Goal: Information Seeking & Learning: Learn about a topic

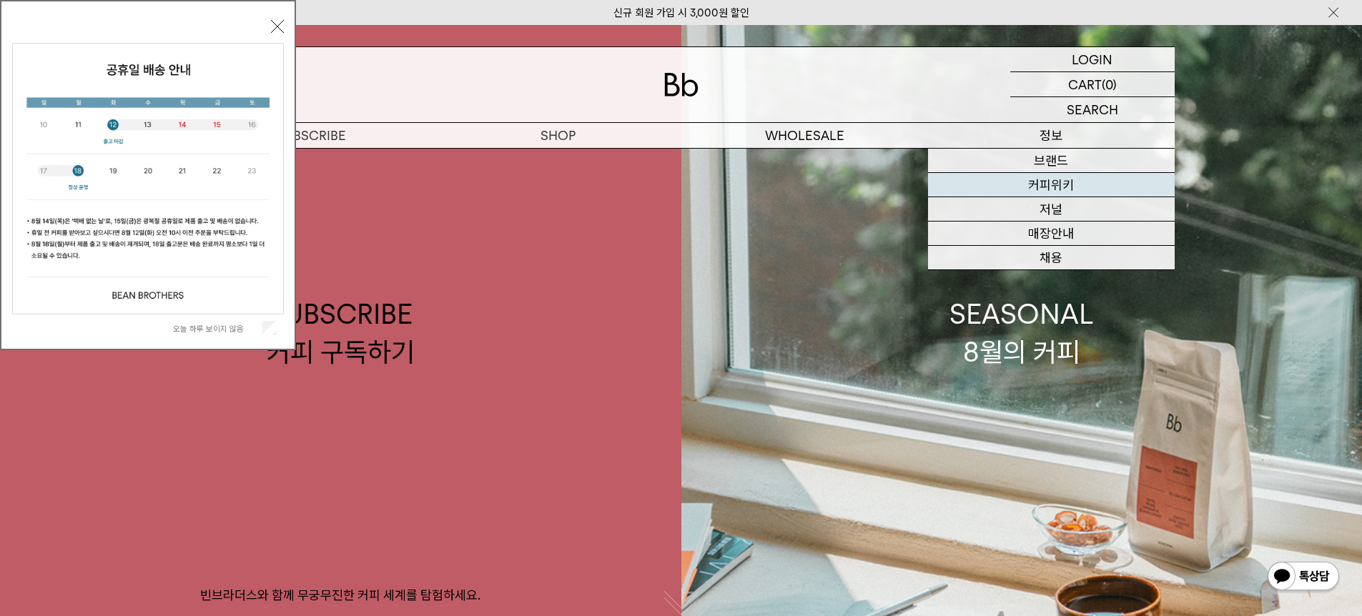
click at [1060, 189] on link "커피위키" at bounding box center [1051, 185] width 247 height 24
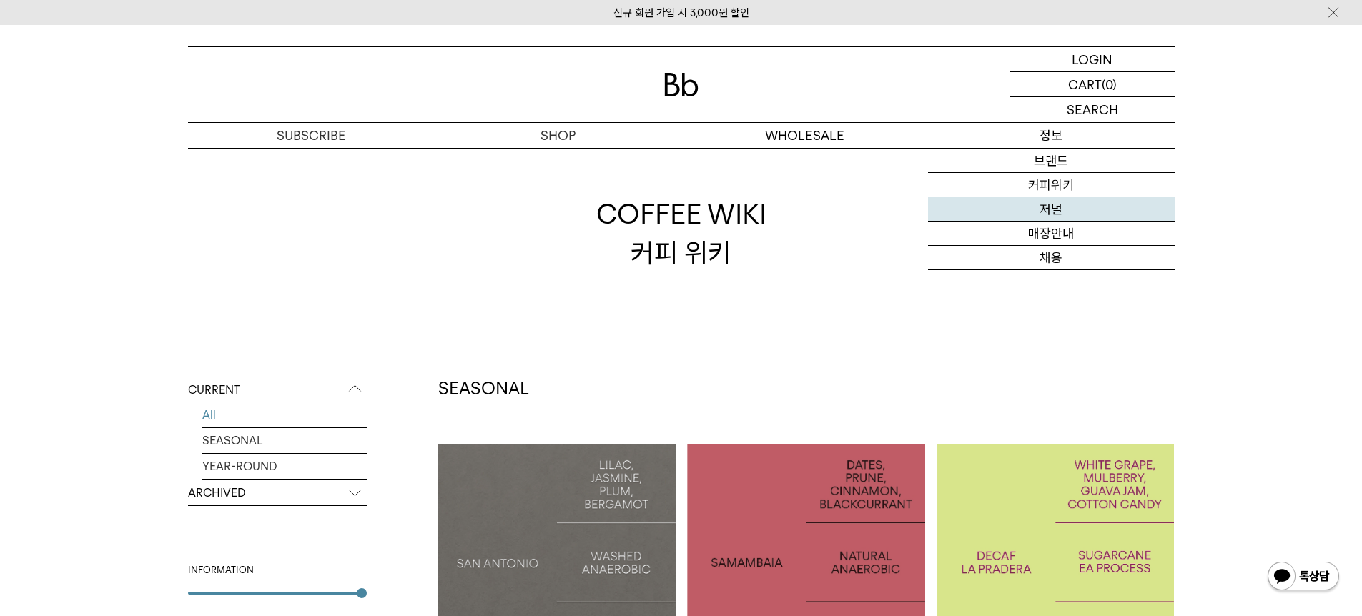
click at [1049, 207] on link "저널" at bounding box center [1051, 209] width 247 height 24
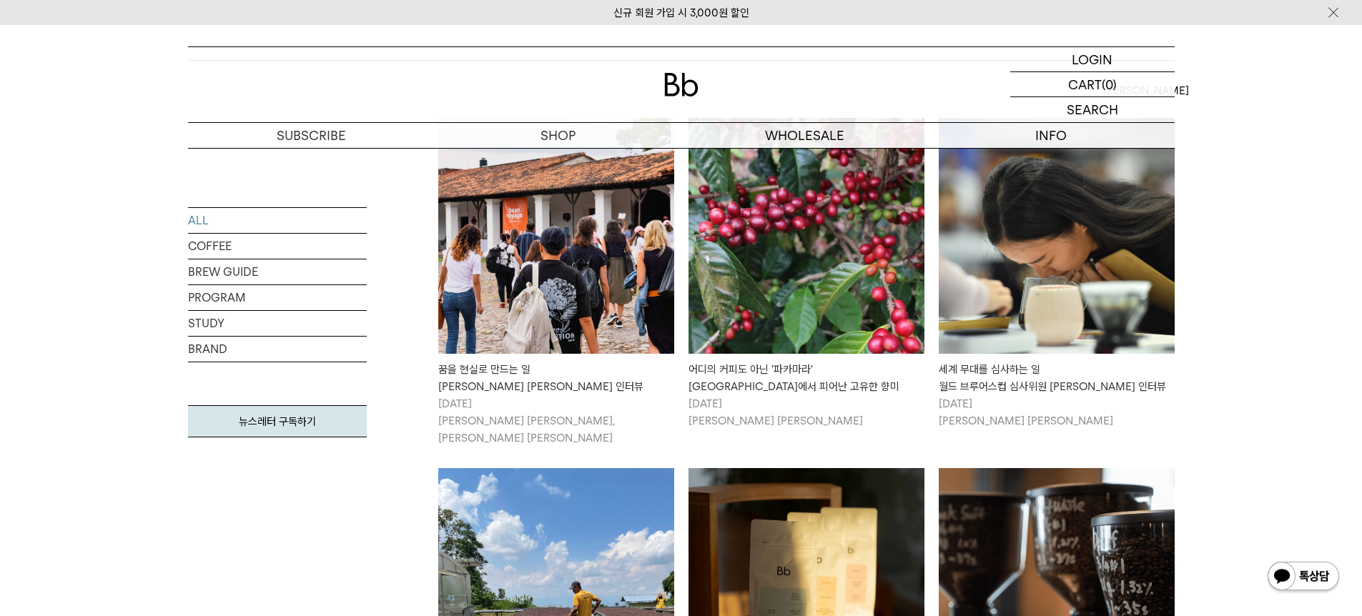
scroll to position [264, 0]
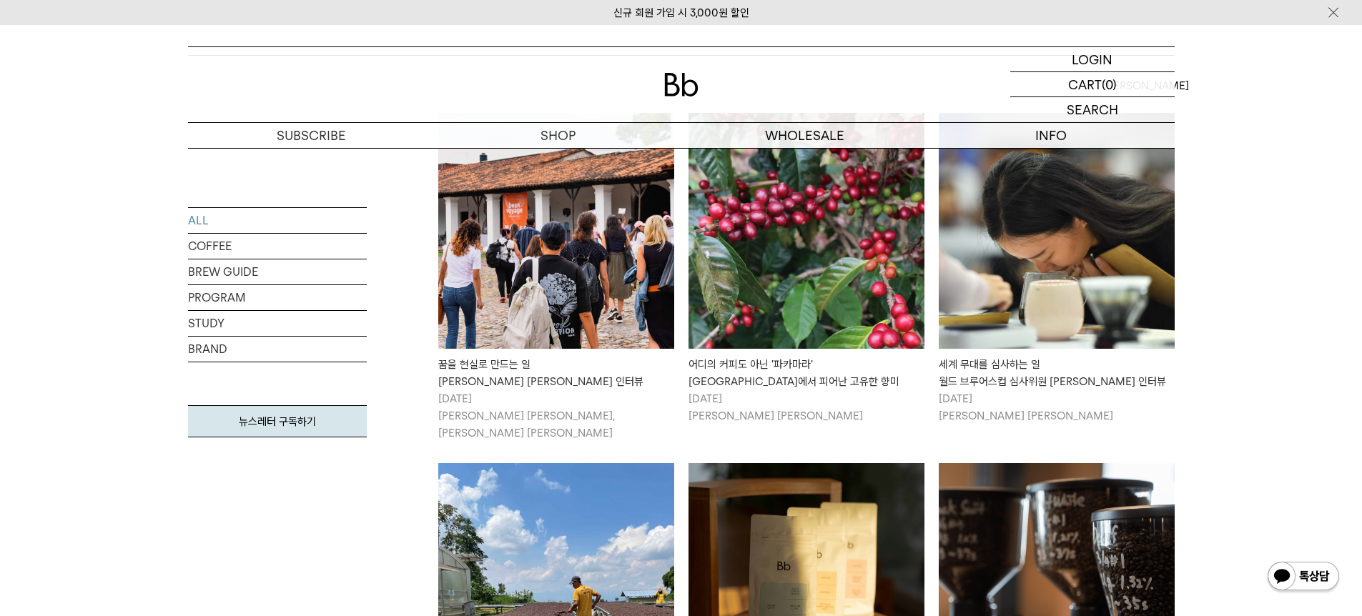
click at [590, 255] on img at bounding box center [556, 231] width 236 height 236
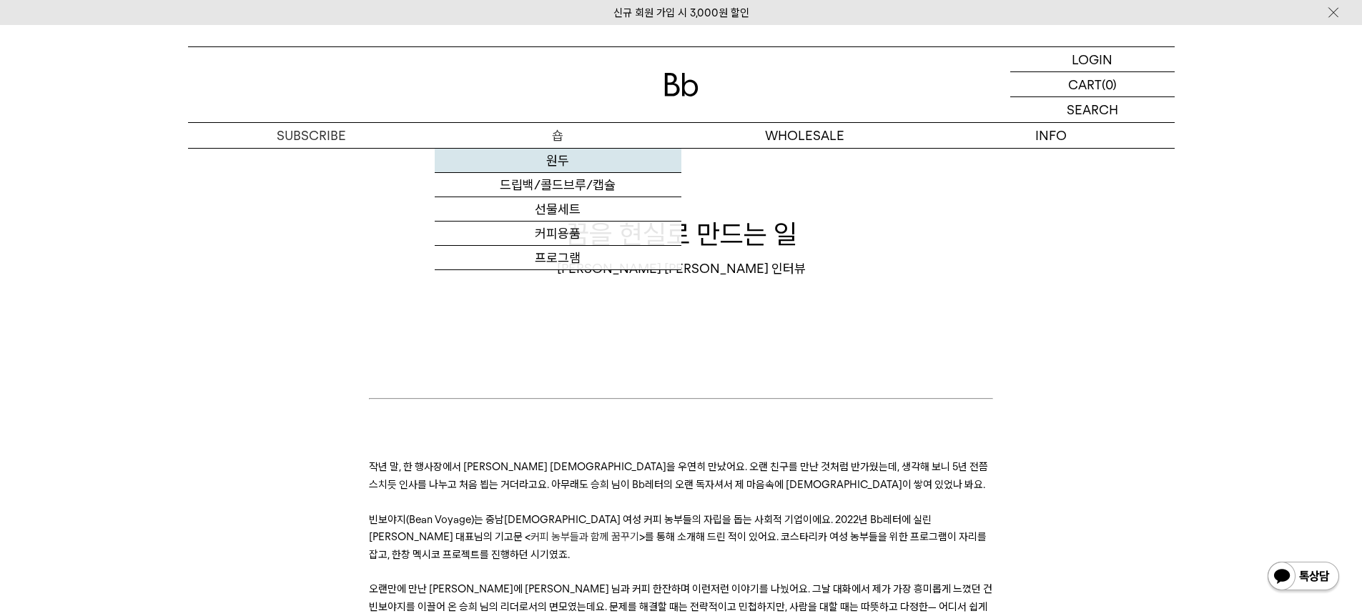
click at [564, 154] on link "원두" at bounding box center [558, 161] width 247 height 24
